Goal: Task Accomplishment & Management: Use online tool/utility

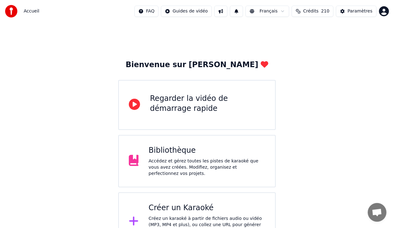
click at [177, 160] on div "Accédez et gérez toutes les pistes de karaoké que vous avez créées. Modifiez, o…" at bounding box center [207, 167] width 117 height 19
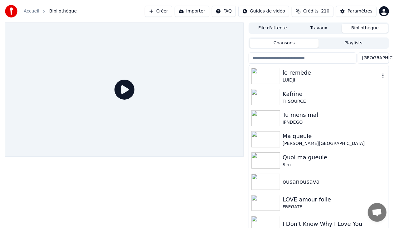
click at [296, 75] on div "le remède" at bounding box center [331, 72] width 97 height 9
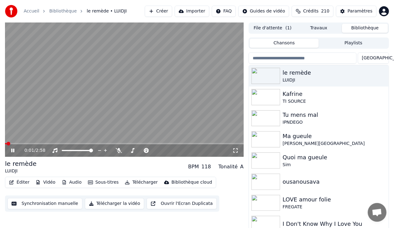
click at [12, 151] on icon at bounding box center [12, 151] width 3 height 4
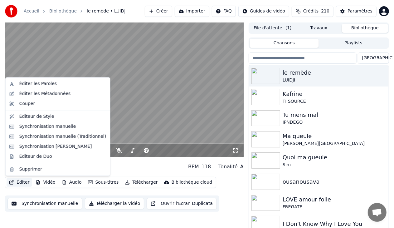
click at [22, 184] on button "Éditer" at bounding box center [19, 182] width 25 height 9
click at [55, 125] on div "Synchronisation manuelle" at bounding box center [47, 126] width 57 height 6
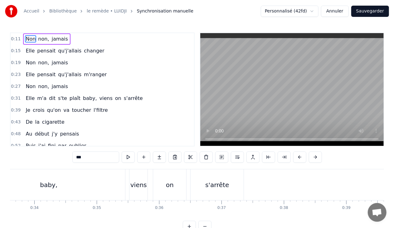
scroll to position [0, 2106]
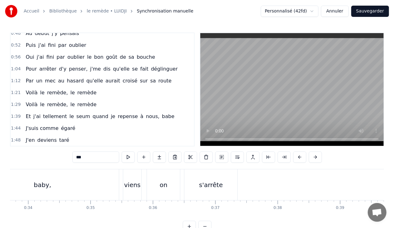
click at [146, 113] on span "nous," at bounding box center [153, 116] width 15 height 7
type input "*****"
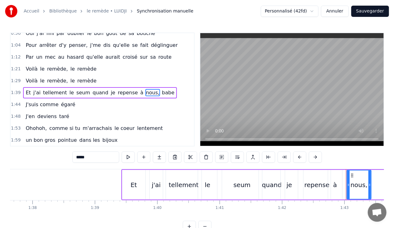
scroll to position [0, 6106]
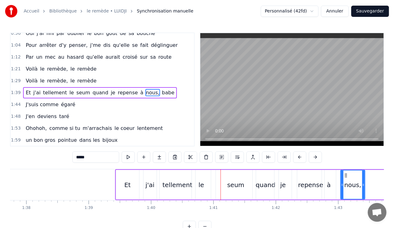
click at [227, 112] on video at bounding box center [293, 89] width 184 height 113
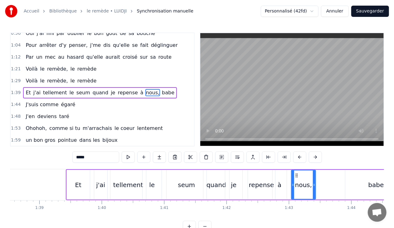
scroll to position [0, 6136]
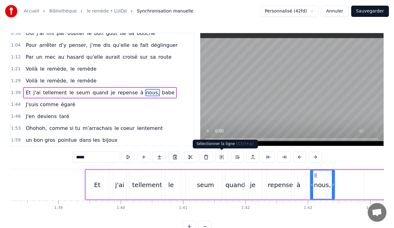
click at [222, 156] on button at bounding box center [222, 156] width 13 height 11
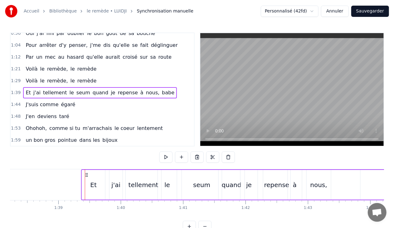
drag, startPoint x: 91, startPoint y: 174, endPoint x: 87, endPoint y: 173, distance: 3.5
click at [87, 173] on icon at bounding box center [86, 174] width 5 height 5
drag, startPoint x: 90, startPoint y: 174, endPoint x: 87, endPoint y: 174, distance: 3.4
click at [87, 174] on icon at bounding box center [87, 174] width 5 height 5
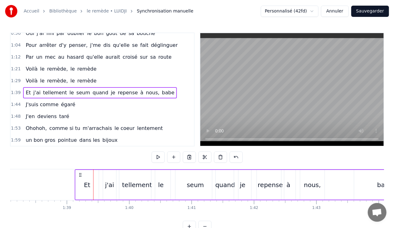
drag, startPoint x: 91, startPoint y: 175, endPoint x: 78, endPoint y: 175, distance: 12.5
click at [78, 175] on icon at bounding box center [80, 174] width 5 height 5
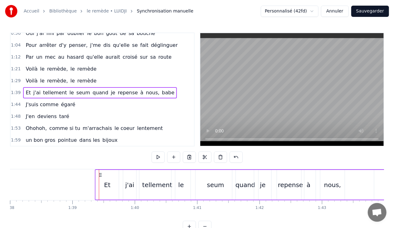
drag, startPoint x: 77, startPoint y: 174, endPoint x: 99, endPoint y: 176, distance: 22.6
click at [99, 176] on icon at bounding box center [100, 174] width 5 height 5
drag, startPoint x: 77, startPoint y: 174, endPoint x: 100, endPoint y: 174, distance: 22.8
click at [100, 174] on icon at bounding box center [100, 174] width 5 height 5
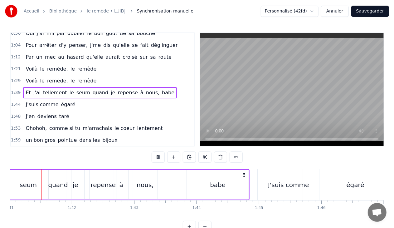
scroll to position [0, 6303]
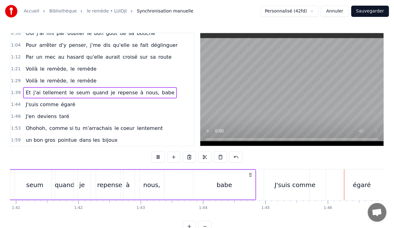
click at [372, 11] on button "Sauvegarder" at bounding box center [371, 11] width 38 height 11
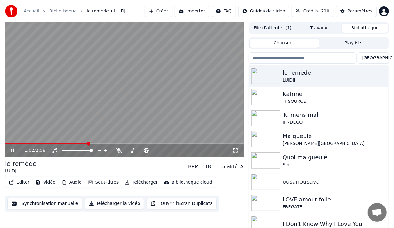
click at [88, 144] on span at bounding box center [124, 143] width 239 height 1
click at [100, 144] on span at bounding box center [124, 143] width 239 height 1
click at [111, 144] on span at bounding box center [124, 143] width 239 height 1
click at [117, 143] on span at bounding box center [124, 143] width 239 height 1
click at [123, 145] on div "1:24 / 2:58" at bounding box center [124, 150] width 239 height 12
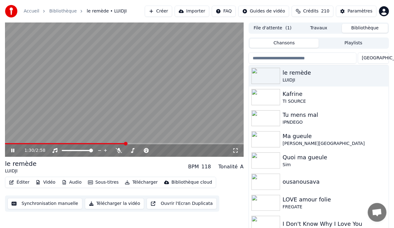
click at [126, 143] on span at bounding box center [124, 143] width 239 height 1
click at [135, 144] on span at bounding box center [124, 143] width 239 height 1
click at [136, 144] on span at bounding box center [70, 143] width 131 height 1
click at [136, 143] on span at bounding box center [70, 143] width 131 height 1
click at [134, 143] on span at bounding box center [73, 143] width 136 height 1
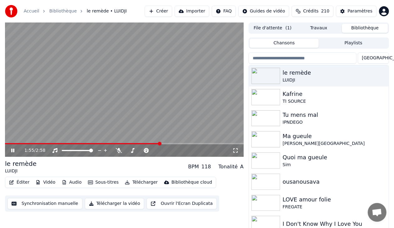
click at [137, 142] on video at bounding box center [124, 89] width 239 height 134
click at [137, 143] on span at bounding box center [71, 143] width 133 height 1
click at [12, 150] on icon at bounding box center [13, 150] width 4 height 4
click at [134, 143] on span at bounding box center [69, 143] width 129 height 1
click at [12, 150] on icon at bounding box center [12, 151] width 3 height 4
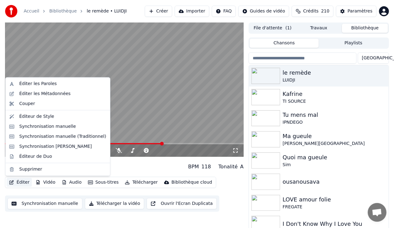
click at [16, 184] on button "Éditer" at bounding box center [19, 182] width 25 height 9
click at [51, 126] on div "Synchronisation manuelle" at bounding box center [47, 126] width 57 height 6
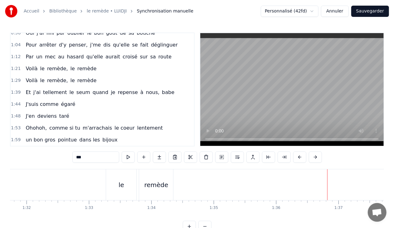
scroll to position [129, 0]
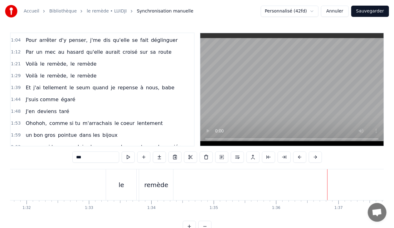
click at [161, 86] on span "babe" at bounding box center [168, 87] width 14 height 7
type input "****"
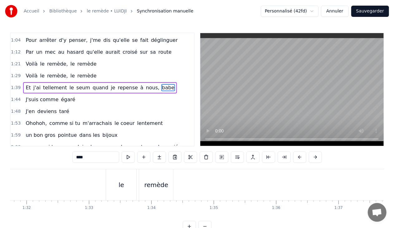
scroll to position [124, 0]
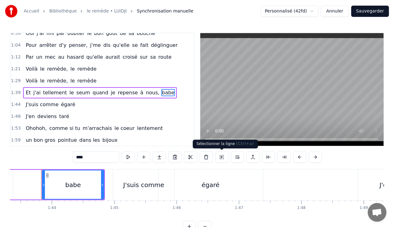
click at [220, 156] on button at bounding box center [222, 156] width 13 height 11
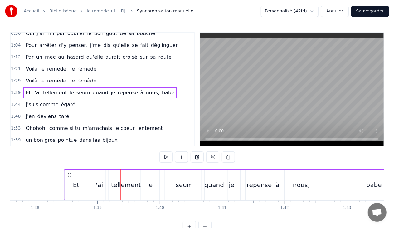
scroll to position [0, 6094]
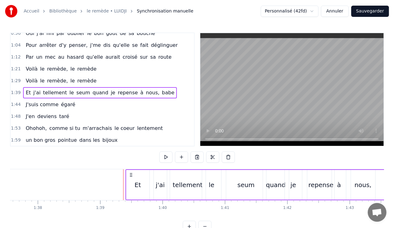
drag, startPoint x: 46, startPoint y: 174, endPoint x: 131, endPoint y: 179, distance: 84.5
click at [131, 179] on div "Et j'ai tellement le seum quand je repense à nous, babe" at bounding box center [297, 184] width 343 height 31
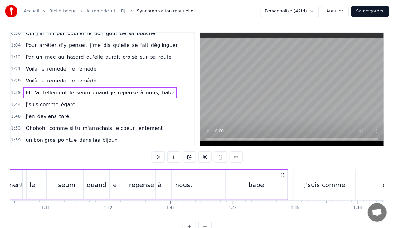
scroll to position [0, 6208]
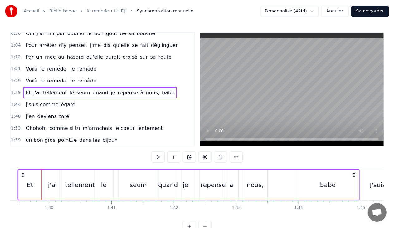
drag, startPoint x: 17, startPoint y: 174, endPoint x: 23, endPoint y: 176, distance: 6.3
click at [23, 176] on icon at bounding box center [23, 174] width 5 height 5
click at [52, 184] on div "j'ai" at bounding box center [52, 184] width 9 height 9
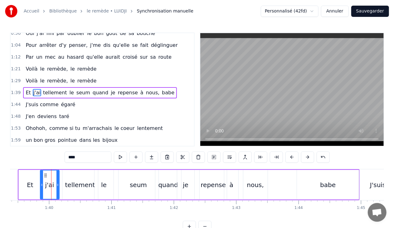
drag, startPoint x: 47, startPoint y: 183, endPoint x: 41, endPoint y: 183, distance: 5.9
click at [41, 183] on icon at bounding box center [42, 184] width 2 height 5
drag, startPoint x: 58, startPoint y: 184, endPoint x: 53, endPoint y: 183, distance: 5.5
click at [53, 183] on icon at bounding box center [52, 184] width 2 height 5
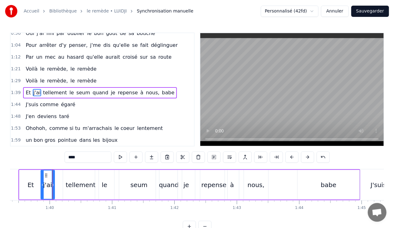
click at [72, 183] on div "tellement" at bounding box center [81, 184] width 30 height 9
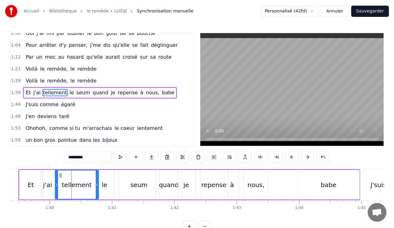
drag, startPoint x: 64, startPoint y: 184, endPoint x: 56, endPoint y: 183, distance: 7.8
click at [56, 183] on icon at bounding box center [57, 184] width 2 height 5
drag, startPoint x: 96, startPoint y: 184, endPoint x: 85, endPoint y: 184, distance: 10.9
click at [85, 184] on icon at bounding box center [86, 184] width 2 height 5
click at [99, 184] on div "le" at bounding box center [104, 185] width 19 height 30
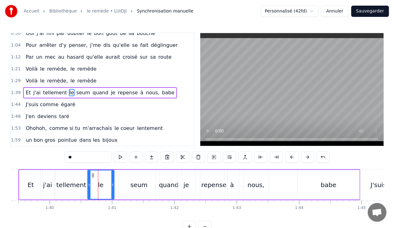
drag, startPoint x: 97, startPoint y: 183, endPoint x: 90, endPoint y: 182, distance: 6.9
click at [90, 182] on icon at bounding box center [89, 184] width 2 height 5
drag, startPoint x: 113, startPoint y: 184, endPoint x: 102, endPoint y: 184, distance: 11.6
click at [102, 184] on icon at bounding box center [100, 184] width 2 height 5
click at [126, 184] on div "seum" at bounding box center [139, 185] width 40 height 30
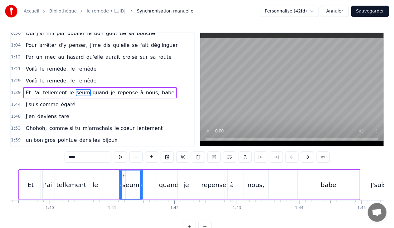
drag, startPoint x: 157, startPoint y: 184, endPoint x: 142, endPoint y: 186, distance: 15.7
click at [142, 186] on icon at bounding box center [141, 184] width 2 height 5
click at [157, 184] on div "quand" at bounding box center [169, 185] width 26 height 30
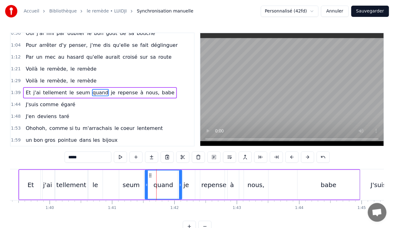
drag, startPoint x: 157, startPoint y: 185, endPoint x: 146, endPoint y: 186, distance: 11.0
click at [146, 186] on icon at bounding box center [147, 184] width 2 height 5
drag, startPoint x: 179, startPoint y: 184, endPoint x: 170, endPoint y: 186, distance: 9.8
click at [170, 186] on icon at bounding box center [171, 184] width 2 height 5
click at [184, 185] on div "je" at bounding box center [186, 185] width 17 height 30
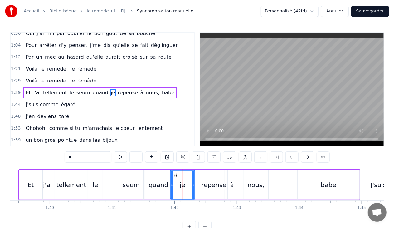
drag, startPoint x: 179, startPoint y: 184, endPoint x: 172, endPoint y: 185, distance: 7.5
click at [172, 185] on icon at bounding box center [172, 184] width 2 height 5
drag, startPoint x: 193, startPoint y: 184, endPoint x: 184, endPoint y: 184, distance: 9.4
click at [184, 184] on icon at bounding box center [184, 184] width 2 height 5
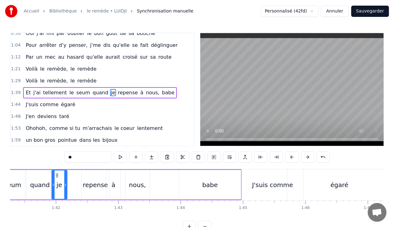
scroll to position [0, 6290]
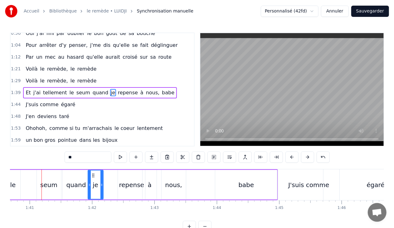
click at [121, 184] on div "repense" at bounding box center [131, 184] width 25 height 9
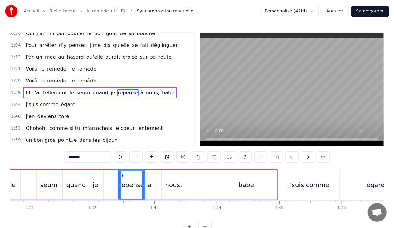
click at [97, 183] on div "je" at bounding box center [96, 184] width 6 height 9
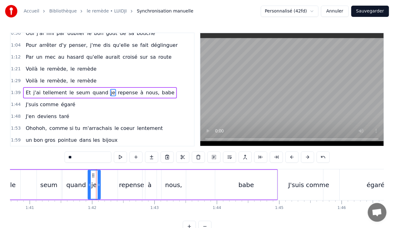
click at [98, 184] on icon at bounding box center [99, 184] width 2 height 5
click at [125, 186] on div "repense" at bounding box center [131, 184] width 25 height 9
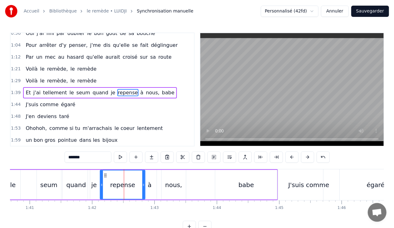
drag, startPoint x: 118, startPoint y: 184, endPoint x: 100, endPoint y: 185, distance: 17.8
click at [101, 185] on icon at bounding box center [102, 184] width 2 height 5
drag, startPoint x: 144, startPoint y: 185, endPoint x: 126, endPoint y: 186, distance: 17.5
click at [126, 186] on circle at bounding box center [126, 186] width 0 height 0
click at [146, 185] on div "à" at bounding box center [150, 185] width 14 height 30
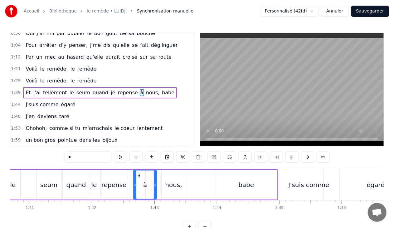
drag, startPoint x: 143, startPoint y: 184, endPoint x: 134, endPoint y: 185, distance: 9.4
click at [134, 185] on icon at bounding box center [135, 184] width 2 height 5
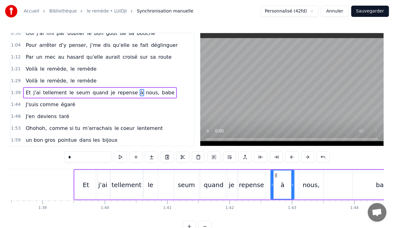
scroll to position [0, 6085]
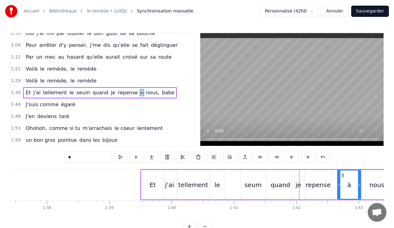
click at [153, 182] on div "Et" at bounding box center [153, 184] width 6 height 9
type input "**"
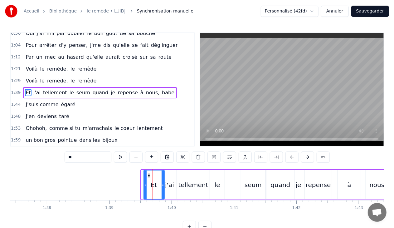
click at [145, 185] on icon at bounding box center [145, 184] width 2 height 5
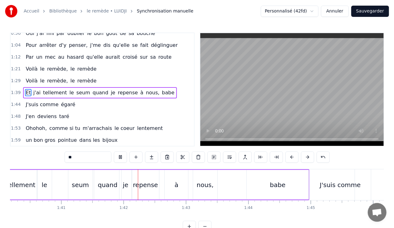
scroll to position [0, 6317]
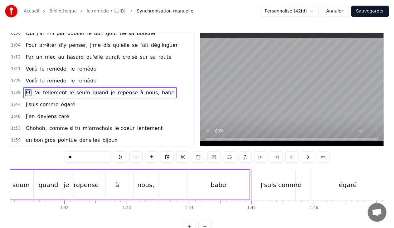
click at [370, 12] on button "Sauvegarder" at bounding box center [371, 11] width 38 height 11
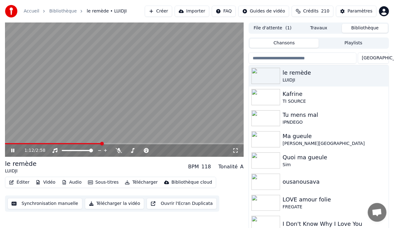
click at [101, 144] on span at bounding box center [124, 143] width 239 height 1
click at [112, 144] on span at bounding box center [124, 143] width 239 height 1
click at [133, 143] on span at bounding box center [124, 143] width 239 height 1
click at [12, 148] on div "1:45 / 2:58" at bounding box center [124, 150] width 234 height 6
click at [12, 150] on icon at bounding box center [12, 151] width 3 height 4
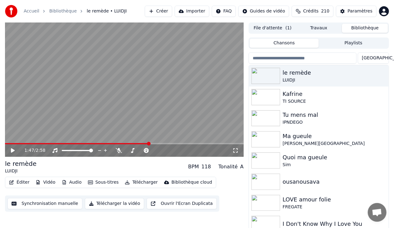
click at [110, 202] on button "Télécharger la vidéo" at bounding box center [115, 203] width 60 height 11
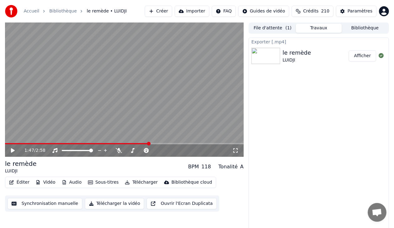
click at [365, 57] on button "Afficher" at bounding box center [362, 55] width 27 height 11
click at [172, 9] on button "Créer" at bounding box center [158, 11] width 27 height 11
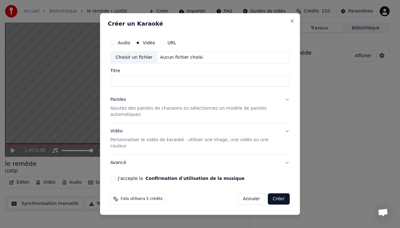
click at [136, 62] on div "Choisir un fichier" at bounding box center [134, 57] width 47 height 11
click at [288, 27] on div "Créer un Karaoké Audio Vidéo URL Choisir un fichier Aucun fichier choisi Titre …" at bounding box center [200, 114] width 200 height 202
click at [292, 23] on button "Close" at bounding box center [292, 20] width 5 height 5
